Goal: Find contact information: Find contact information

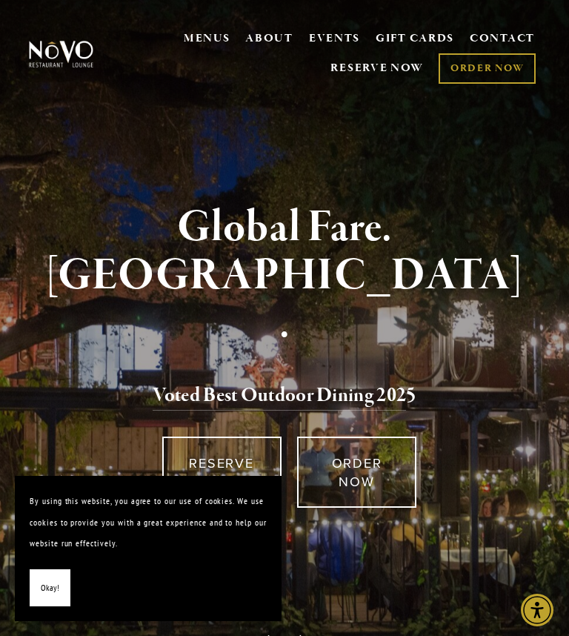
click at [79, 582] on div "Okay!" at bounding box center [148, 588] width 237 height 38
click at [52, 588] on span "Okay!" at bounding box center [50, 589] width 19 height 22
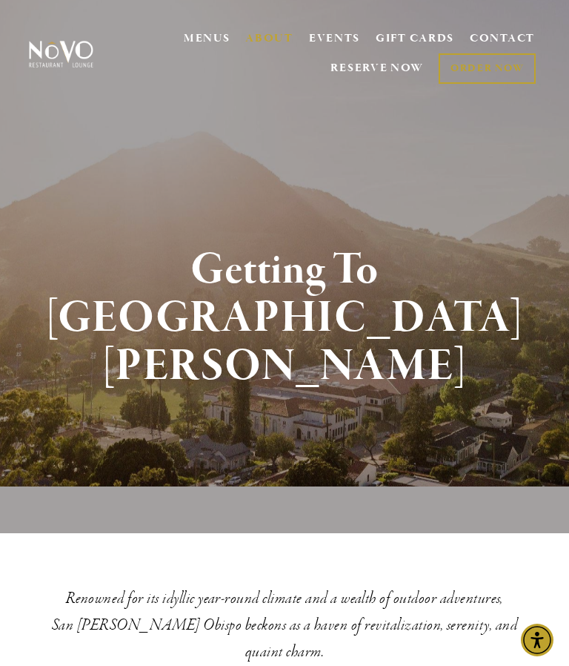
click at [515, 33] on link "CONTACT" at bounding box center [502, 39] width 65 height 28
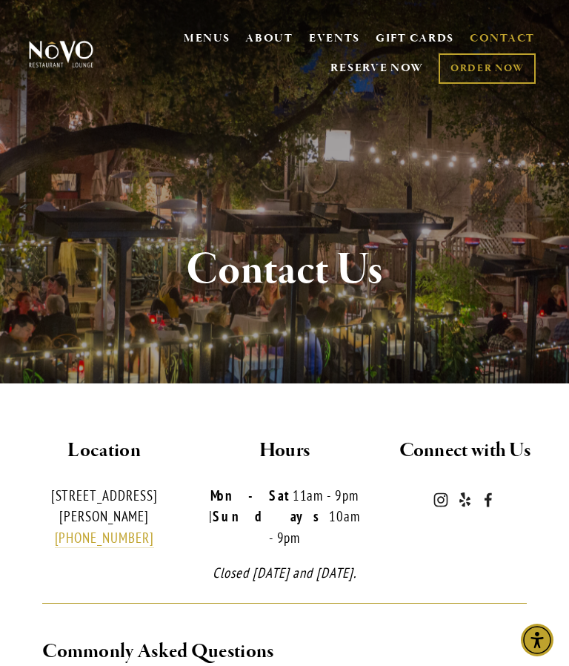
click at [448, 207] on div "Contact Us" at bounding box center [284, 270] width 569 height 226
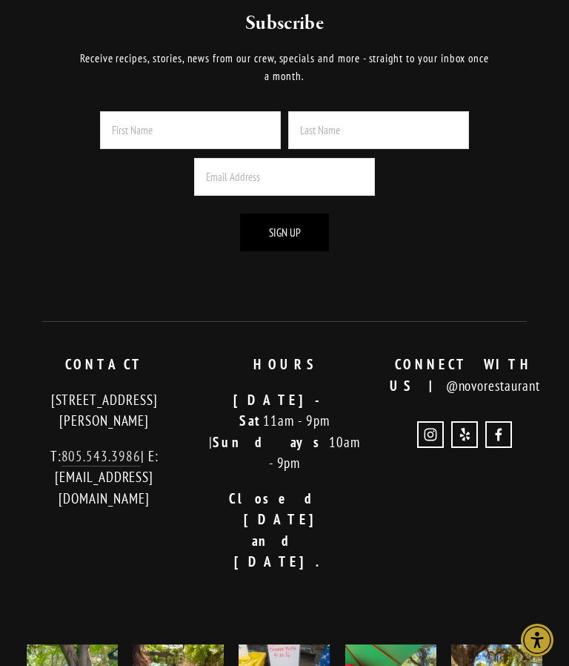
scroll to position [3538, 0]
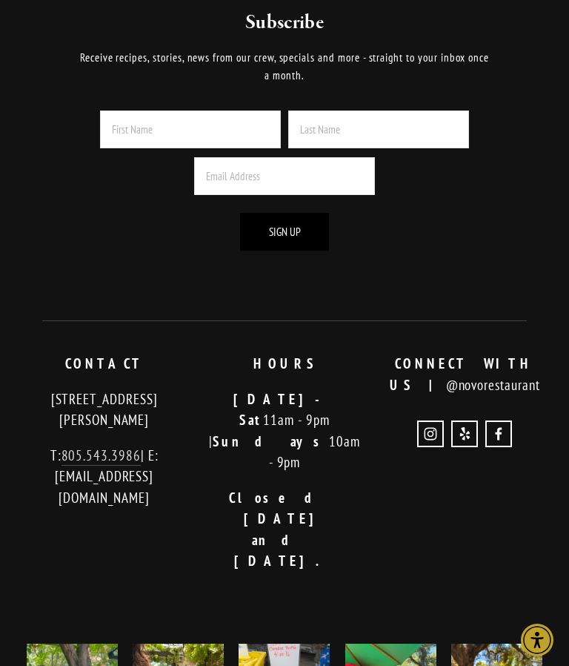
click at [124, 353] on div "CONTACT 726 Higuera Street San Luis Obispo, CA 93401 T: 805.543.3986 | E: info@…" at bounding box center [104, 430] width 155 height 155
click at [113, 446] on link "805.543.3986" at bounding box center [101, 455] width 79 height 19
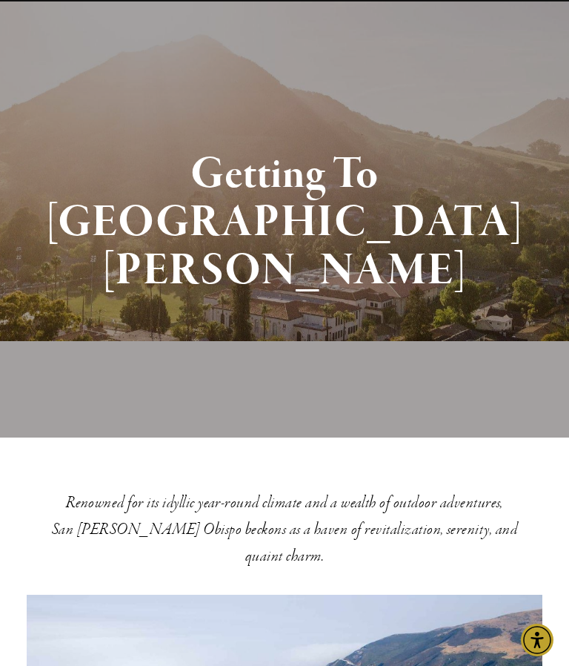
scroll to position [0, 0]
